Goal: Register for event/course

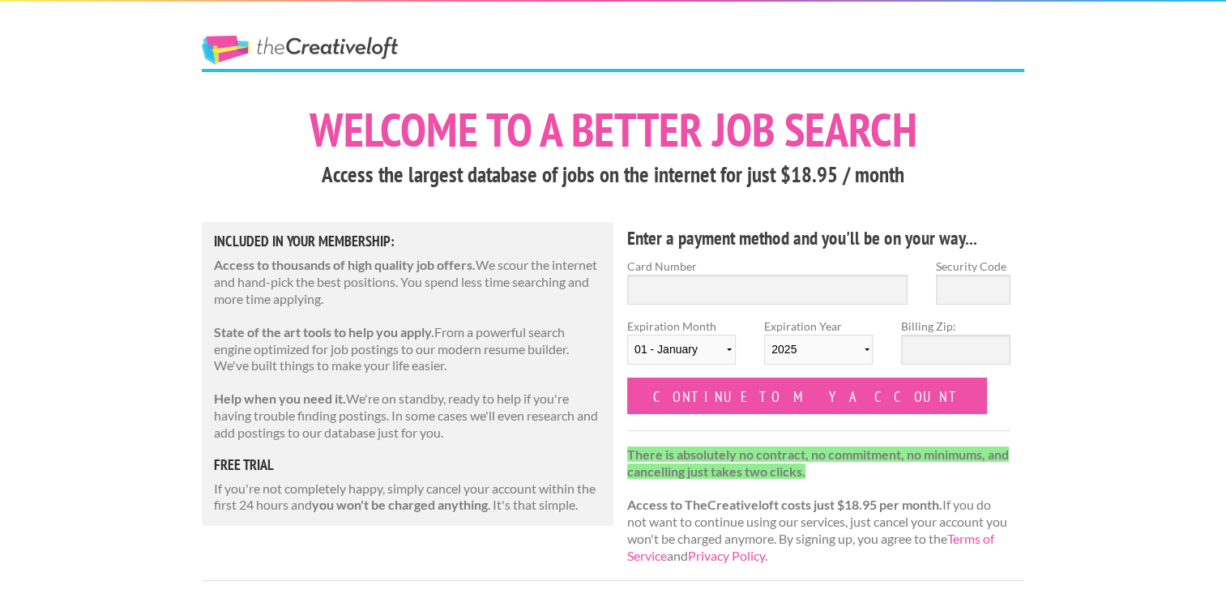
click at [315, 45] on link "The Creative Loft" at bounding box center [300, 50] width 196 height 29
click at [312, 49] on link "The Creative Loft" at bounding box center [300, 50] width 196 height 29
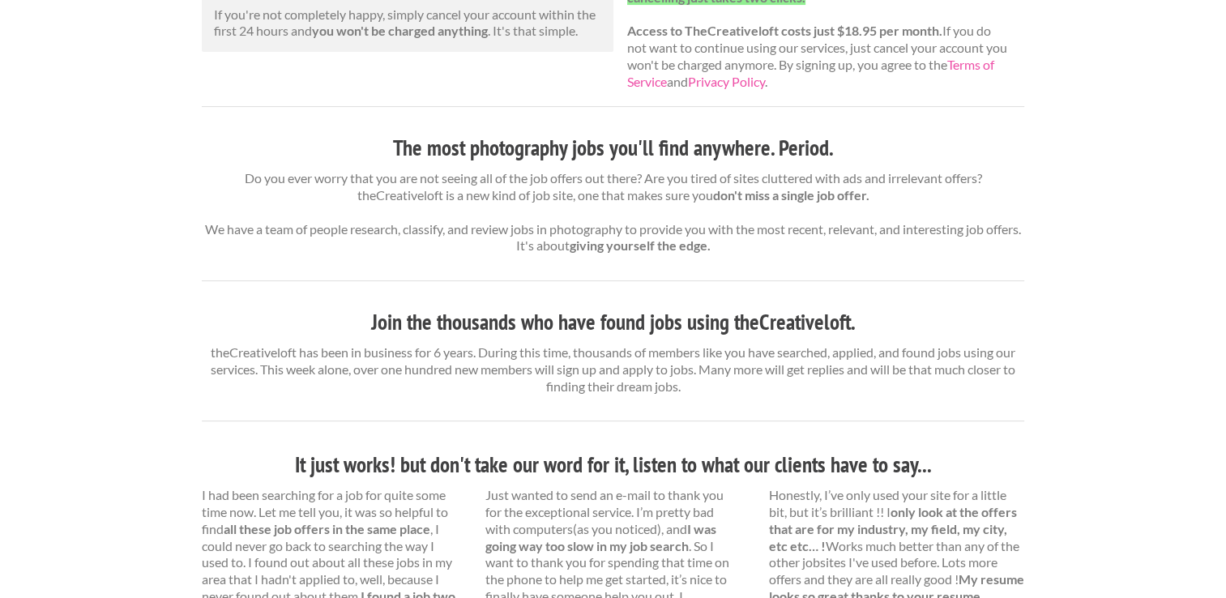
scroll to position [81, 0]
